Goal: Navigation & Orientation: Find specific page/section

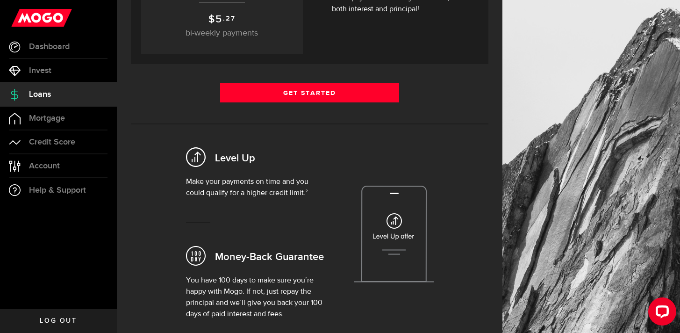
scroll to position [197, 0]
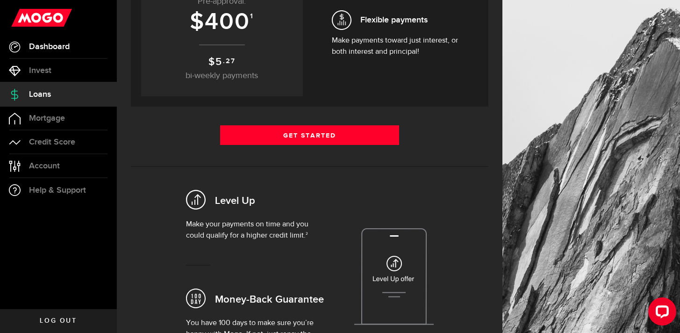
click at [59, 41] on link "Dashboard" at bounding box center [58, 46] width 117 height 23
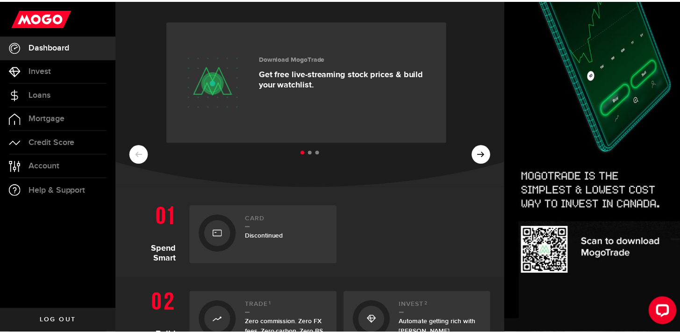
scroll to position [230, 0]
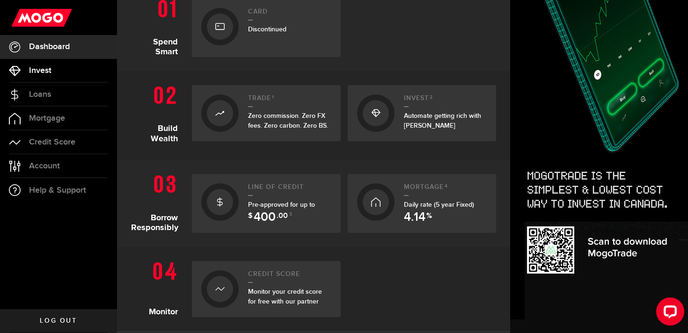
click at [44, 72] on span "Invest" at bounding box center [40, 70] width 22 height 8
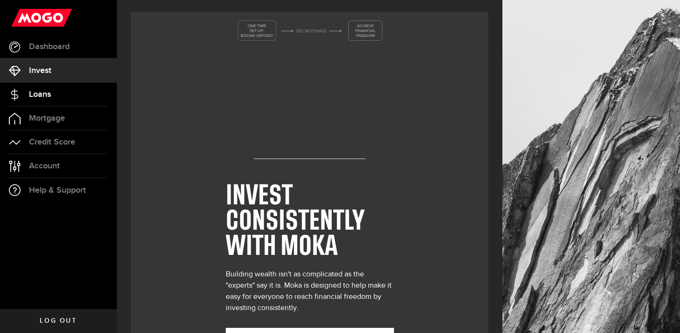
click at [41, 96] on span "Loans" at bounding box center [40, 94] width 22 height 8
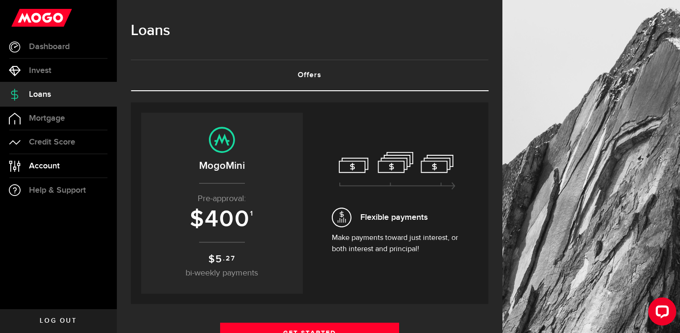
click at [60, 161] on link "Account Compte" at bounding box center [58, 165] width 117 height 23
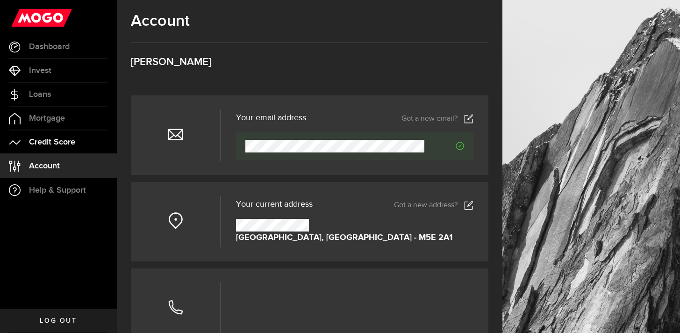
click at [61, 151] on link "Credit Score" at bounding box center [58, 141] width 117 height 23
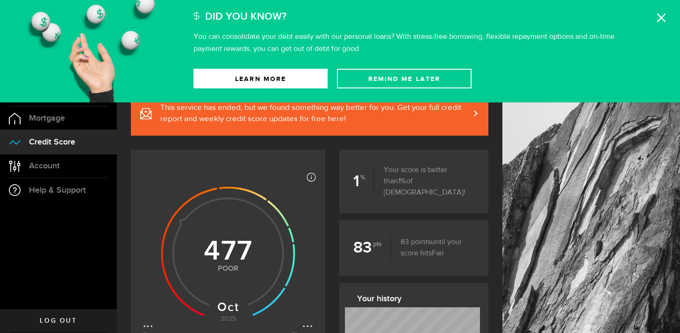
click at [665, 19] on icon at bounding box center [661, 17] width 9 height 9
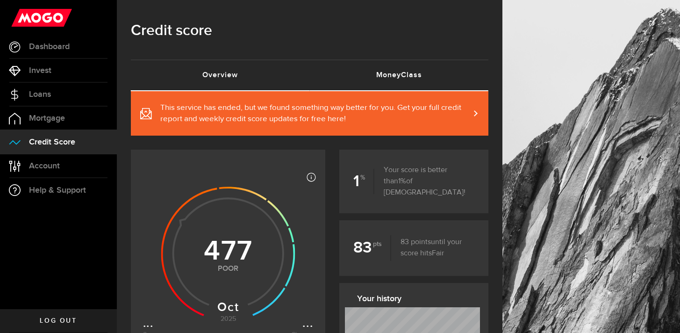
click at [408, 68] on link "MoneyClass (requires attention)" at bounding box center [399, 75] width 179 height 30
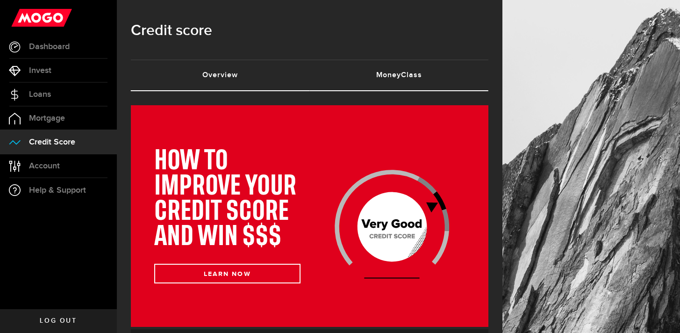
click at [252, 72] on link "Overview (requires attention)" at bounding box center [220, 75] width 179 height 30
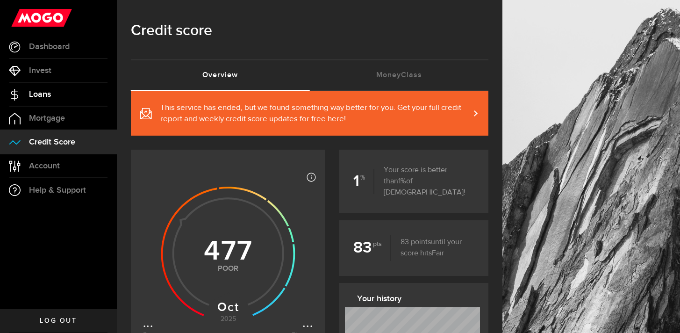
click at [46, 90] on span "Loans" at bounding box center [40, 94] width 22 height 8
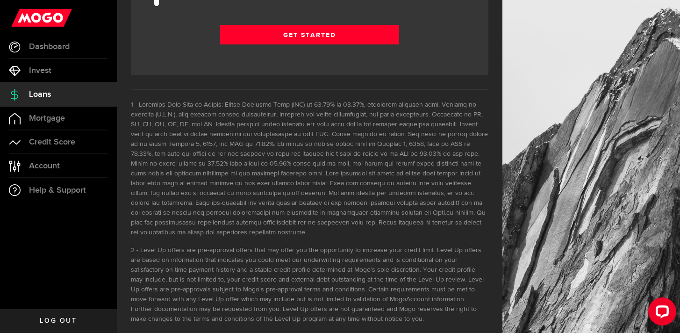
scroll to position [1378, 0]
